Goal: Browse casually: Explore the website without a specific task or goal

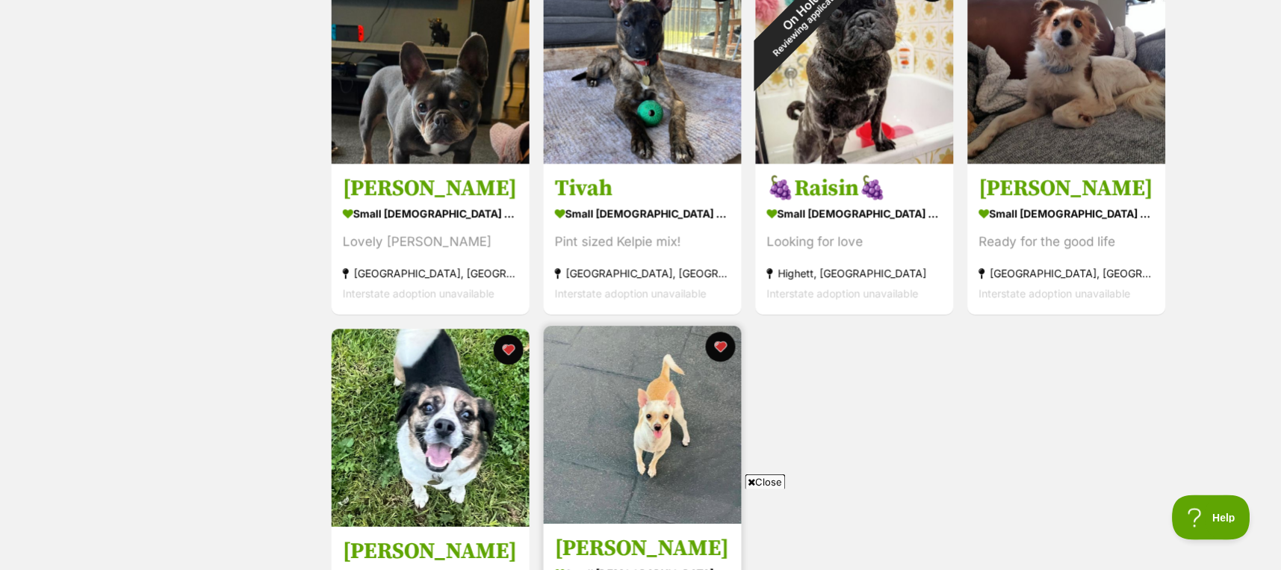
scroll to position [896, 0]
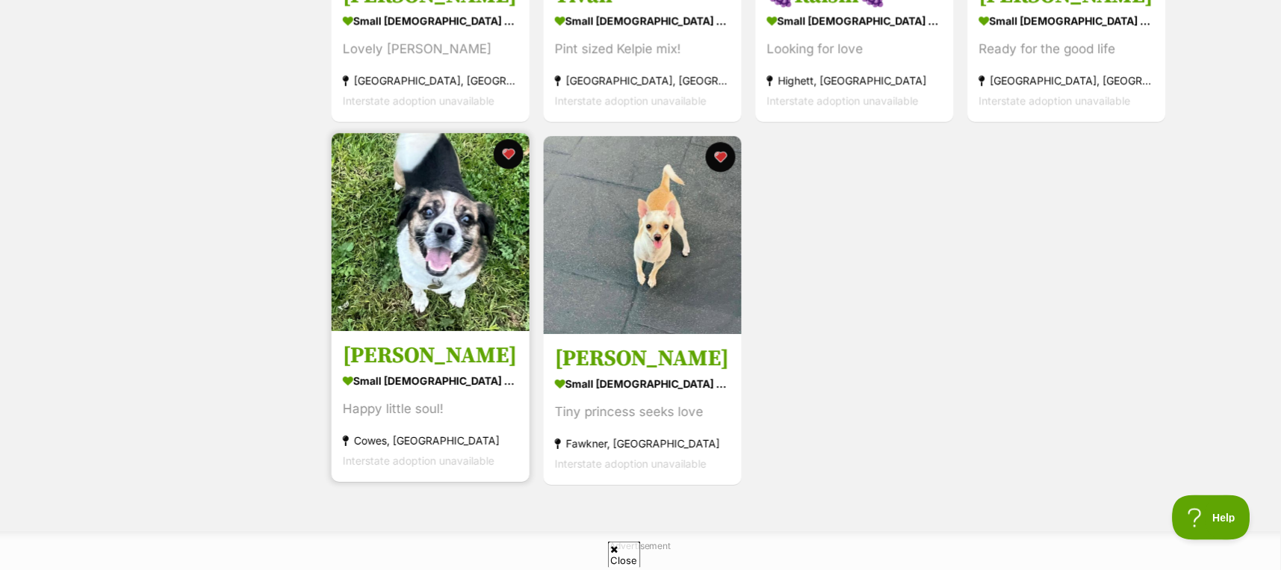
click at [425, 243] on img at bounding box center [431, 232] width 198 height 198
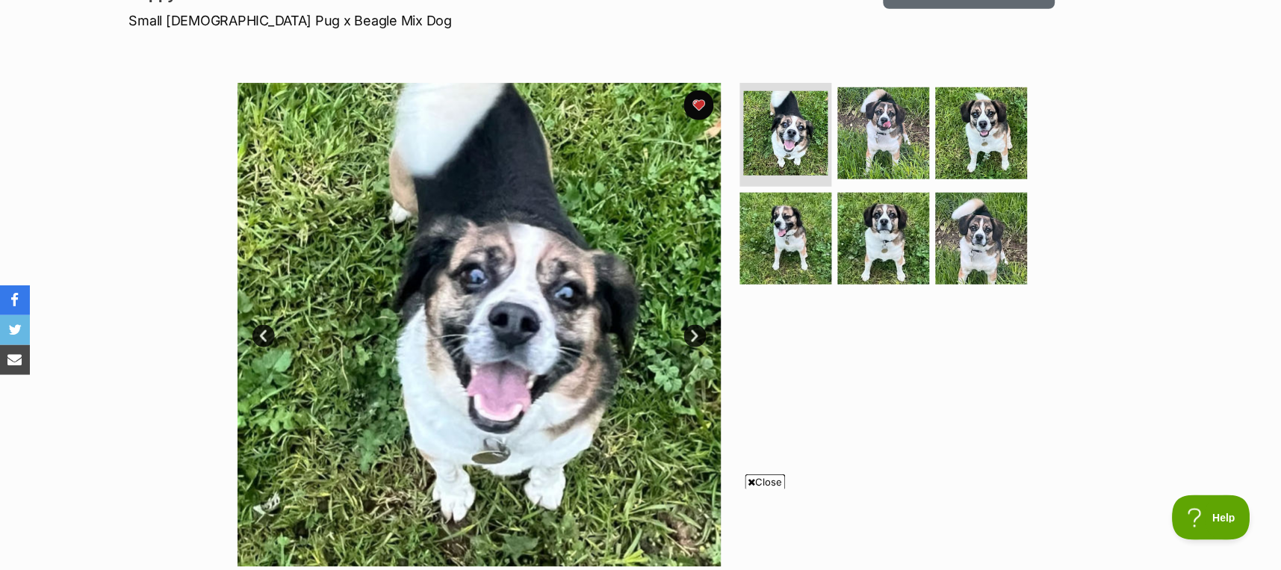
scroll to position [199, 0]
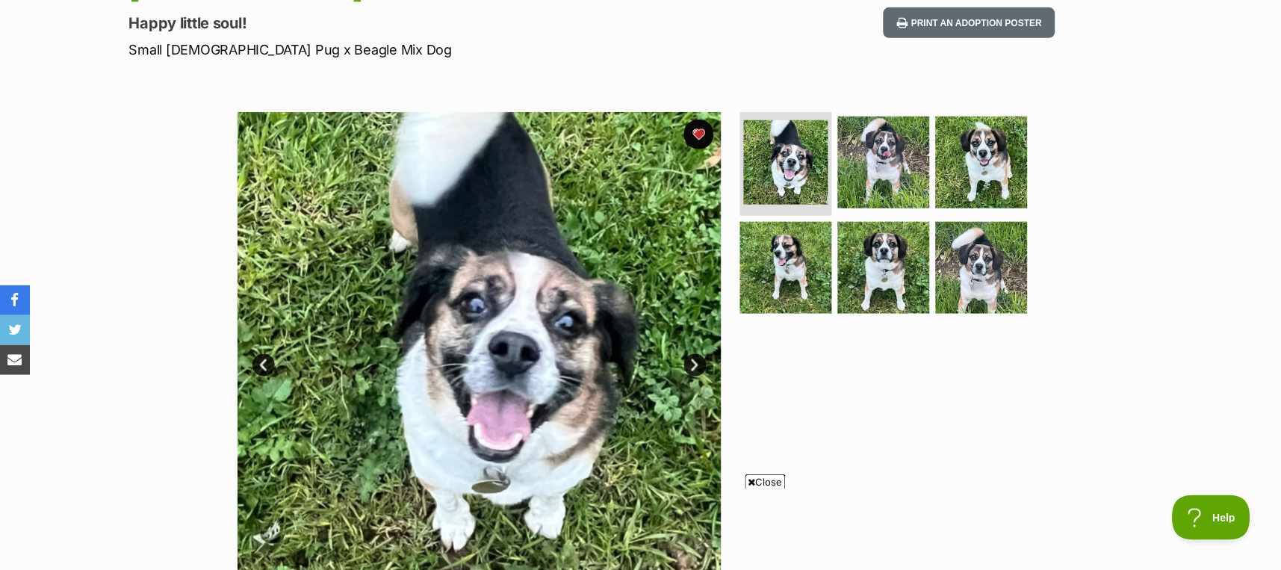
drag, startPoint x: 767, startPoint y: 480, endPoint x: 885, endPoint y: 458, distance: 120.1
click at [767, 480] on span "Close" at bounding box center [765, 481] width 40 height 15
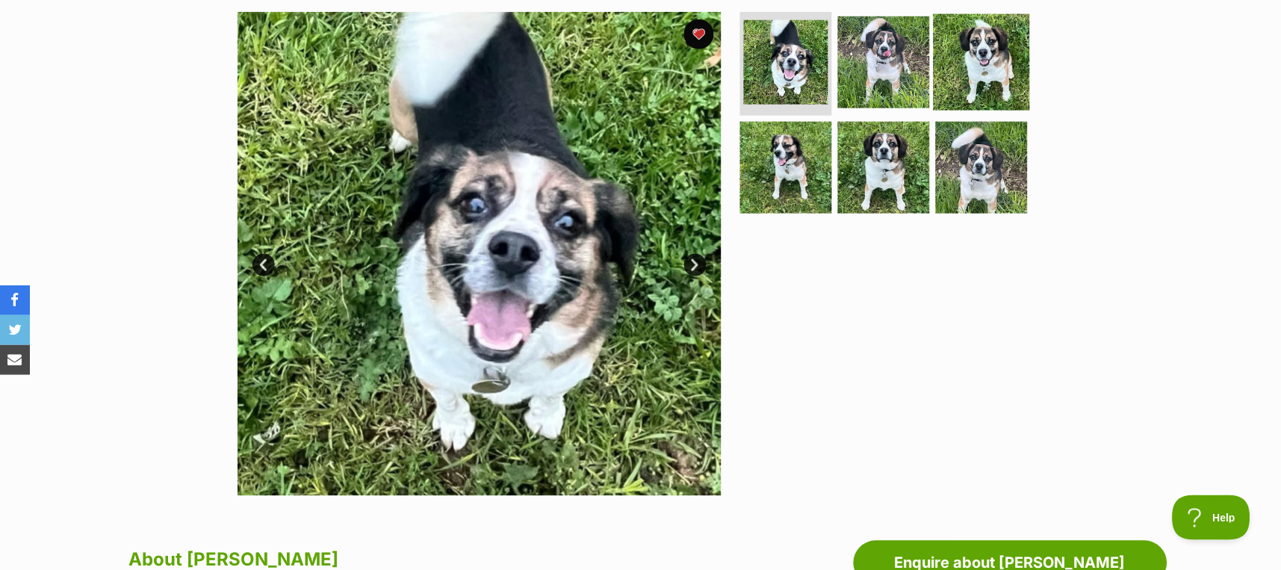
click at [969, 64] on img at bounding box center [981, 61] width 96 height 96
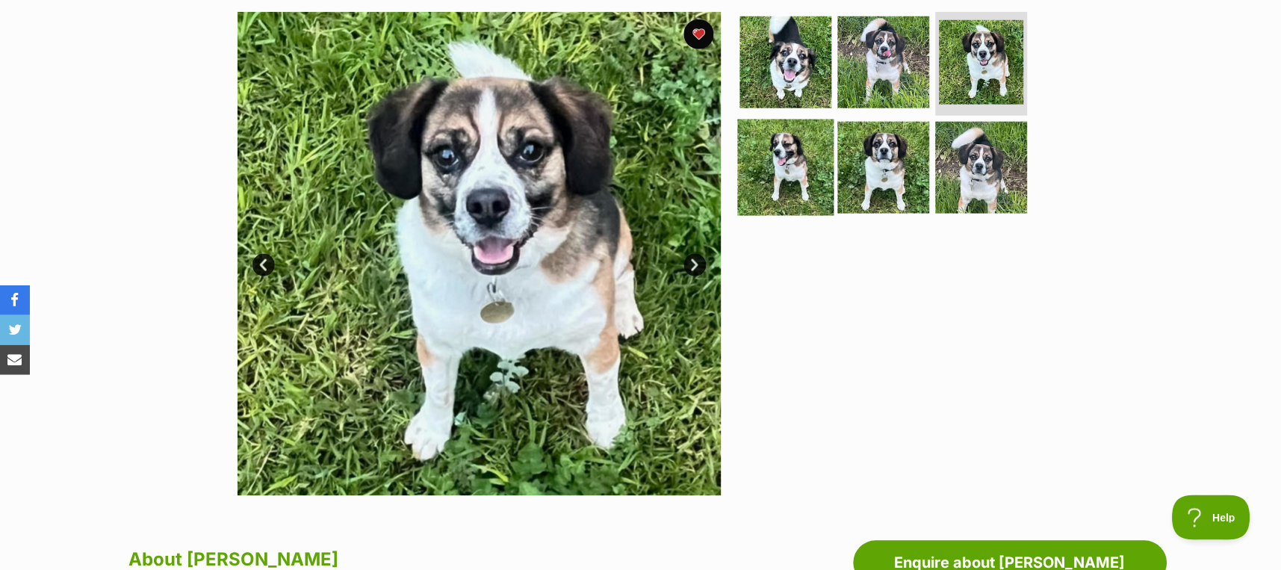
click at [796, 170] on img at bounding box center [786, 167] width 96 height 96
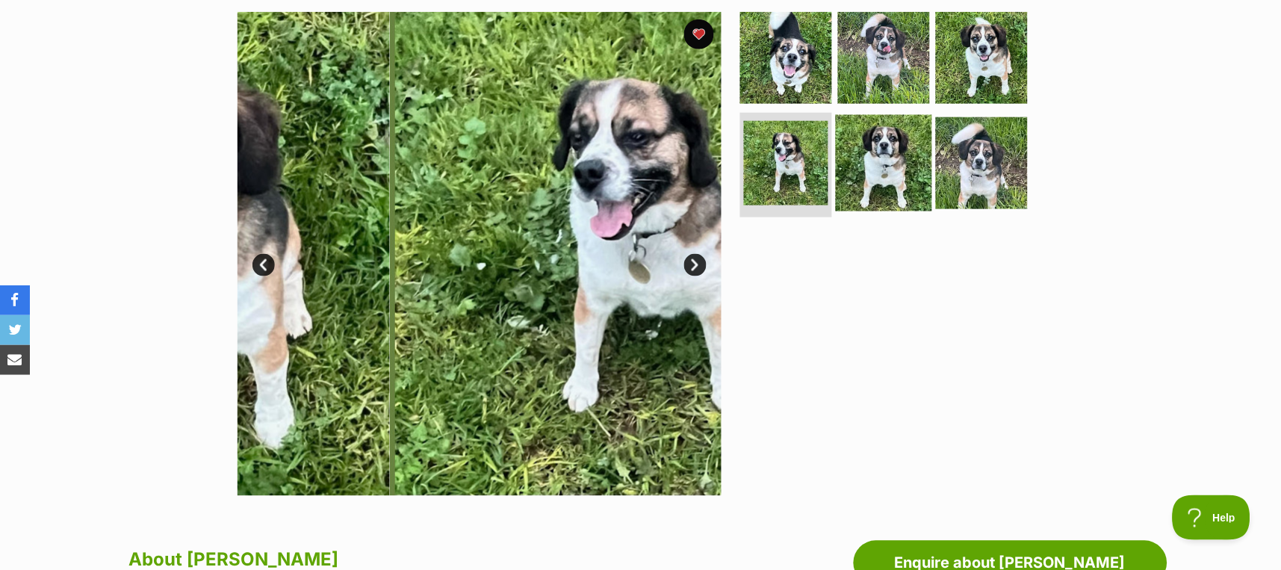
click at [876, 174] on img at bounding box center [884, 163] width 96 height 96
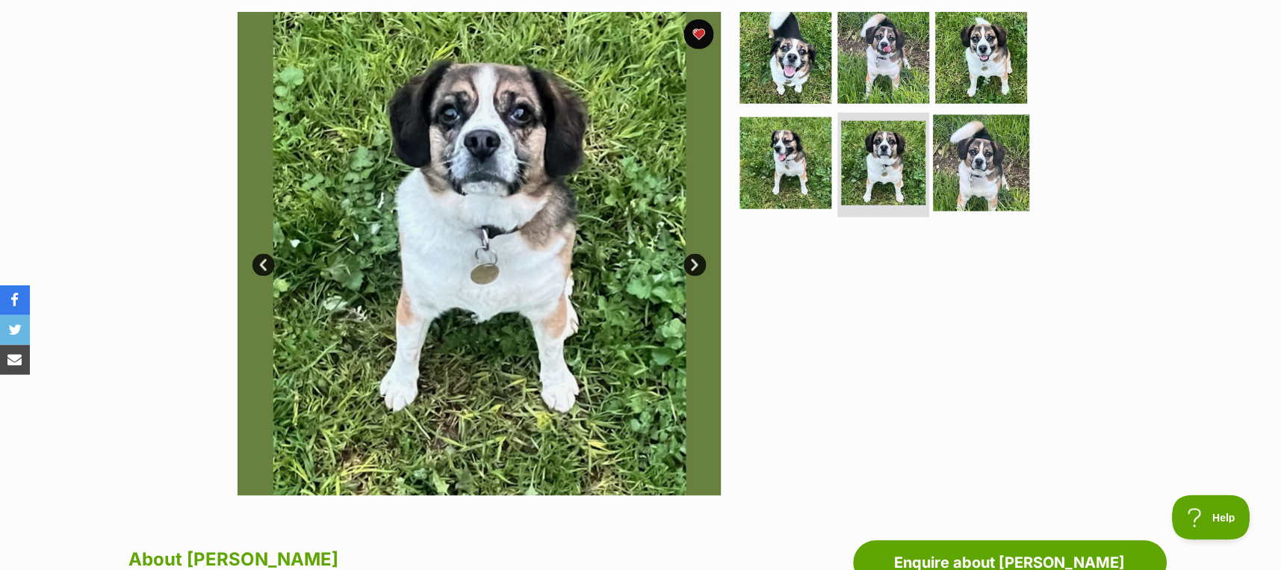
click at [993, 165] on img at bounding box center [981, 163] width 96 height 96
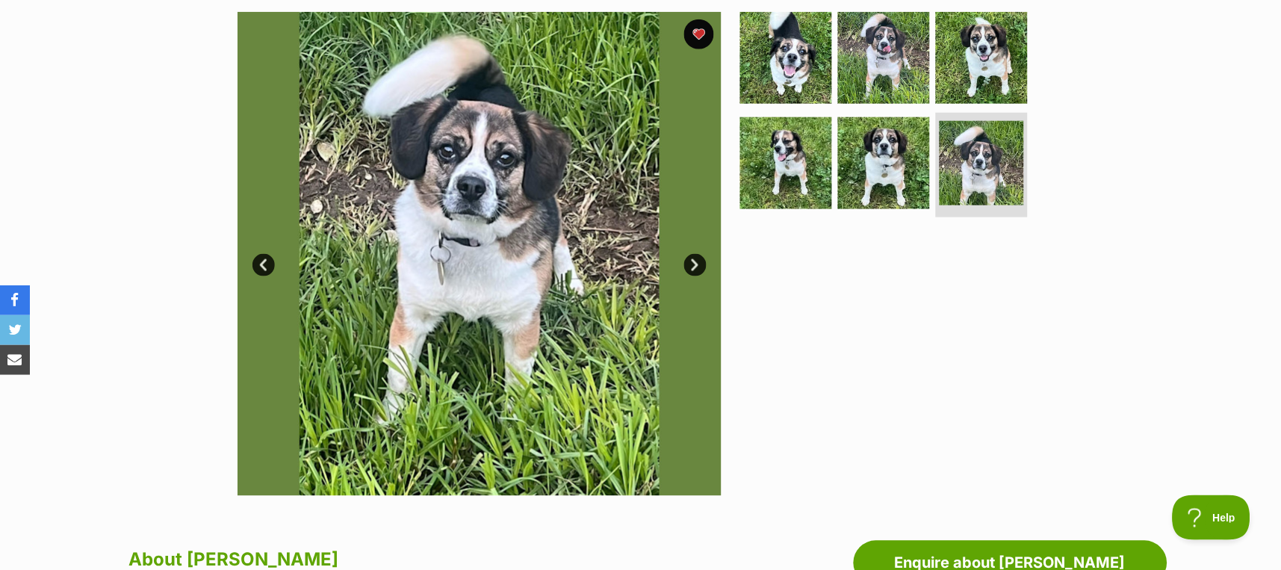
scroll to position [199, 0]
